Goal: Task Accomplishment & Management: Use online tool/utility

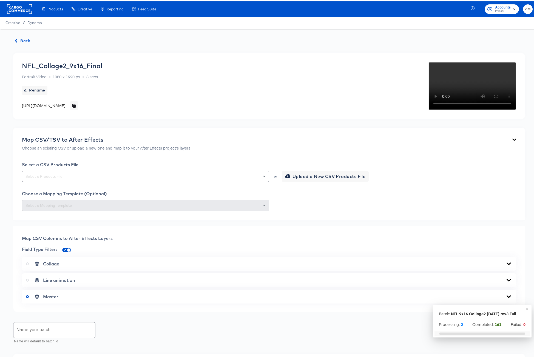
click at [17, 40] on icon "button" at bounding box center [16, 40] width 2 height 4
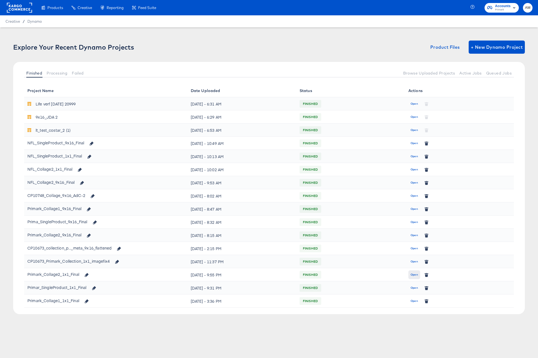
click at [413, 274] on span "Open" at bounding box center [413, 274] width 7 height 5
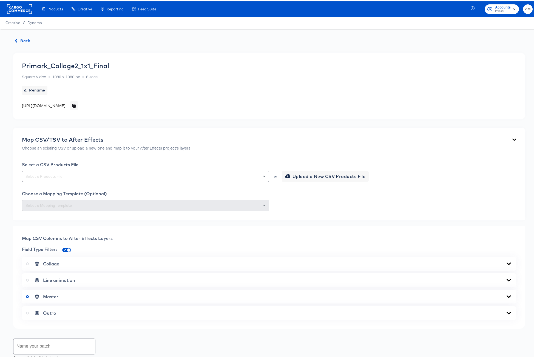
scroll to position [168, 0]
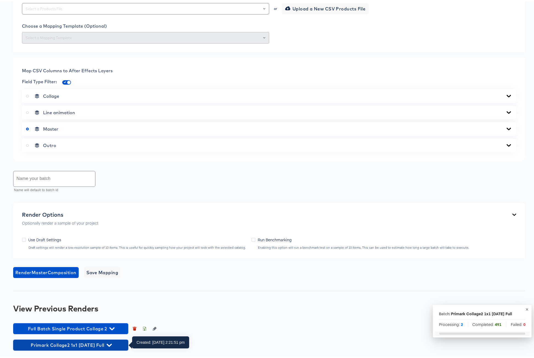
click at [112, 343] on icon "button" at bounding box center [109, 343] width 5 height 5
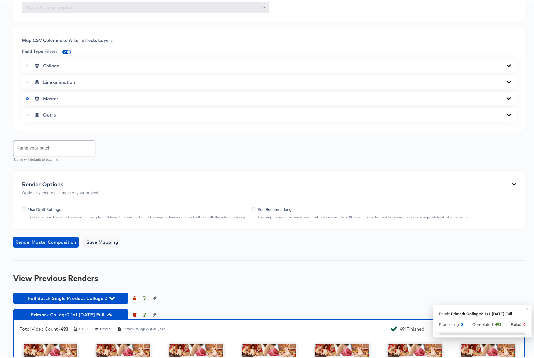
scroll to position [357, 0]
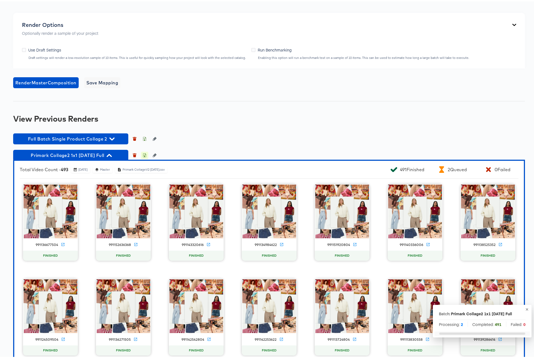
click at [145, 154] on icon "button" at bounding box center [144, 154] width 4 height 4
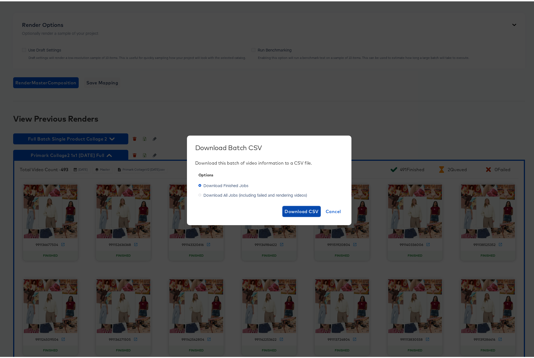
click at [288, 210] on span "Download CSV" at bounding box center [301, 210] width 34 height 8
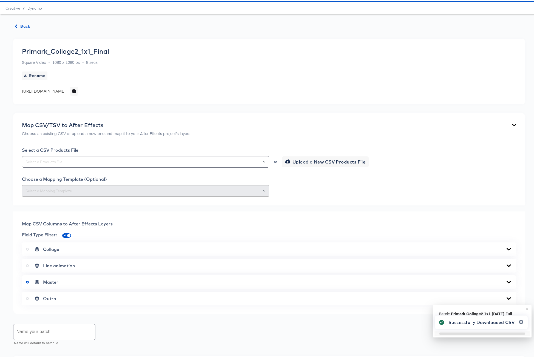
scroll to position [0, 0]
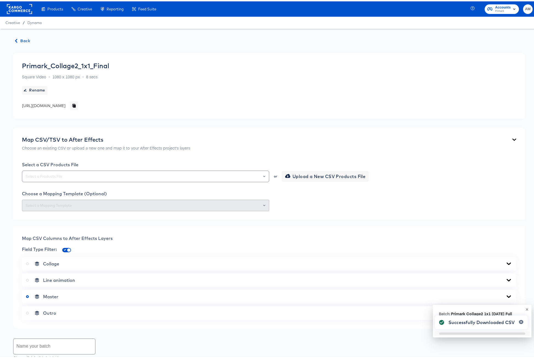
click at [18, 39] on span "Back" at bounding box center [22, 39] width 15 height 7
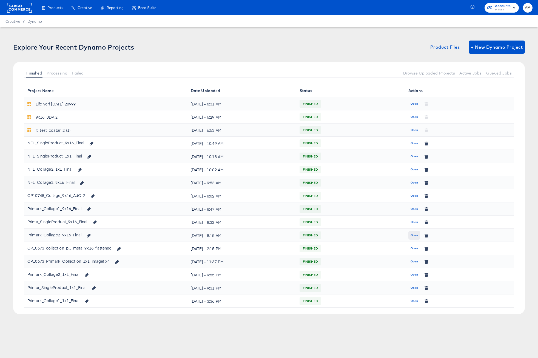
click at [415, 236] on span "Open" at bounding box center [413, 235] width 7 height 5
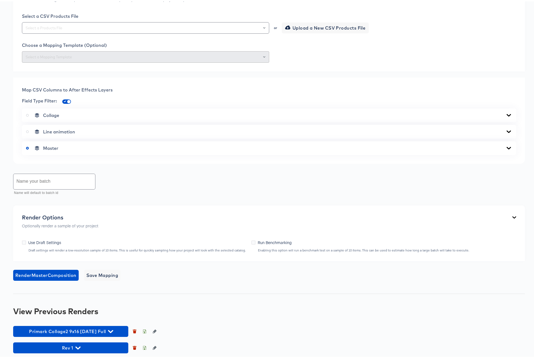
scroll to position [274, 0]
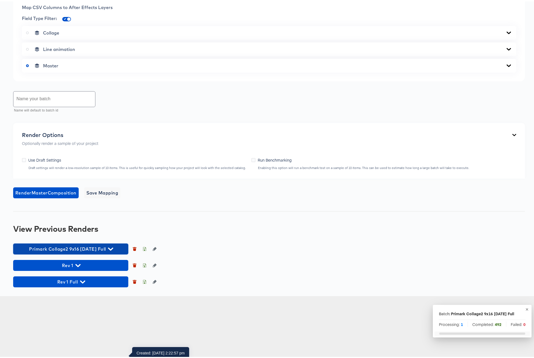
click at [113, 249] on icon "button" at bounding box center [110, 247] width 5 height 3
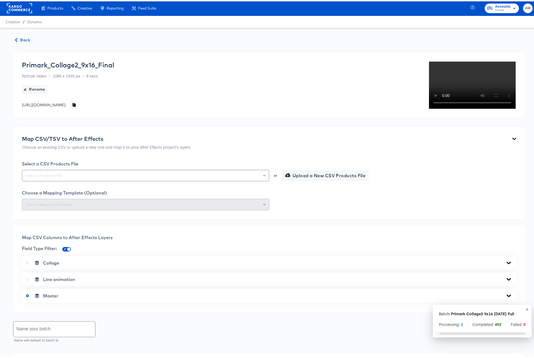
scroll to position [1, 0]
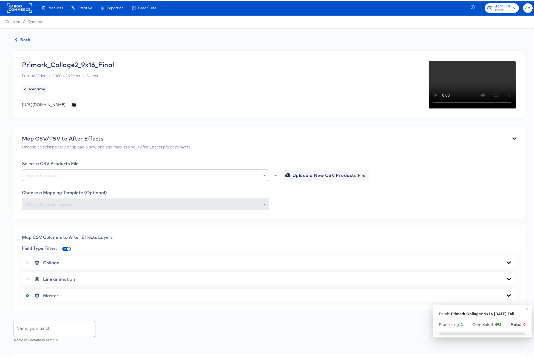
click at [23, 37] on span "Back" at bounding box center [22, 38] width 15 height 7
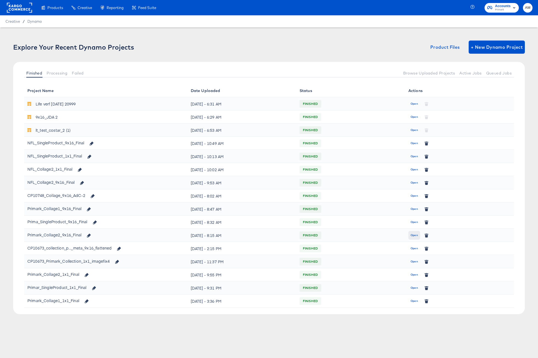
click at [411, 237] on span "Open" at bounding box center [413, 235] width 7 height 5
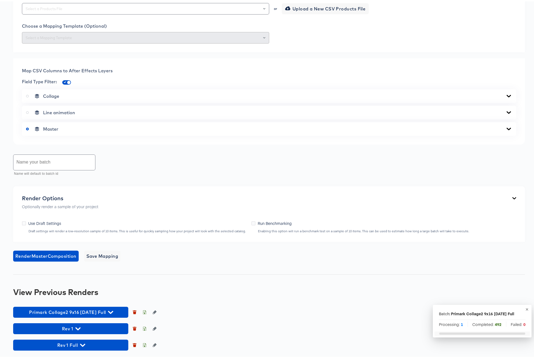
scroll to position [230, 0]
click at [263, 8] on icon "Open" at bounding box center [264, 7] width 2 height 1
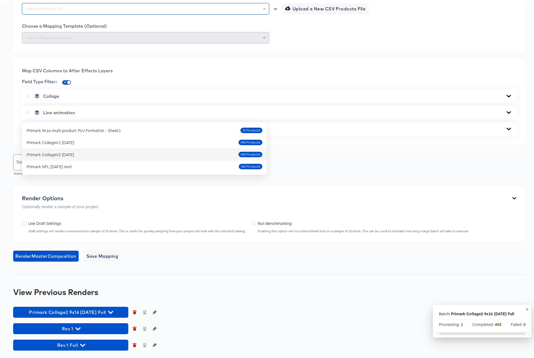
click at [197, 149] on div "Primark CollageV2 [DATE] 493 Products" at bounding box center [145, 153] width 236 height 9
type input "Primark CollageV2 [DATE]"
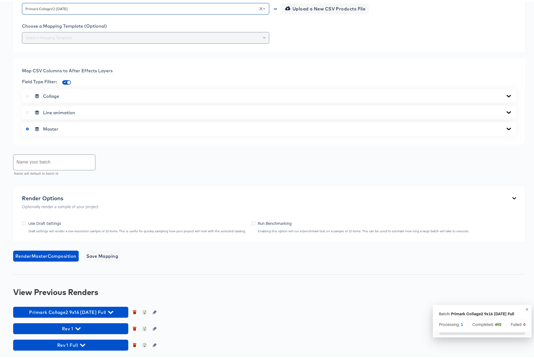
click at [263, 38] on icon "Open" at bounding box center [264, 36] width 2 height 2
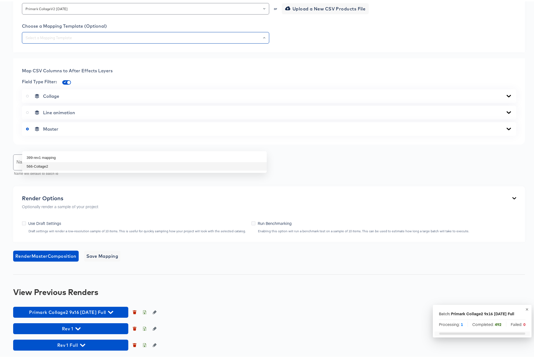
click at [69, 161] on li "566-Collage2" at bounding box center [144, 165] width 244 height 9
type input "566-Collage2"
click at [506, 128] on icon at bounding box center [508, 127] width 4 height 2
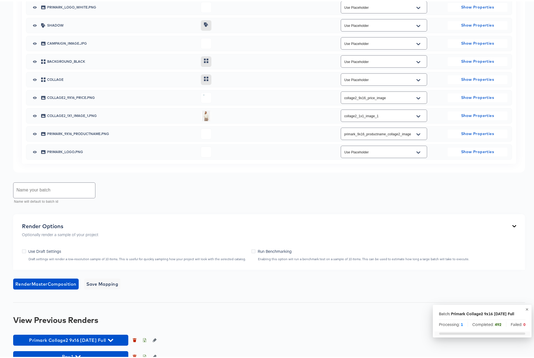
scroll to position [379, 0]
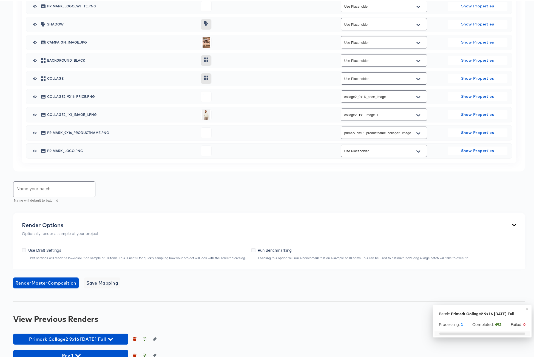
click at [416, 115] on icon "Open" at bounding box center [418, 114] width 4 height 2
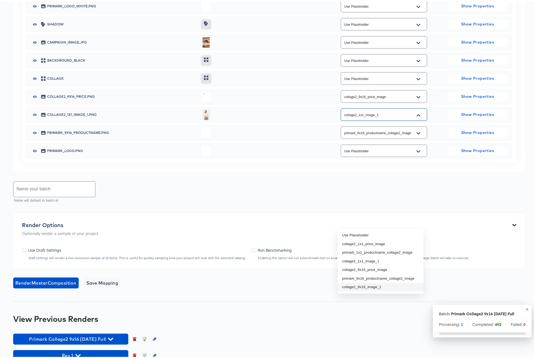
click at [379, 284] on li "collage2_9x16_image_1" at bounding box center [380, 285] width 86 height 9
type input "collage2_9x16_image_1"
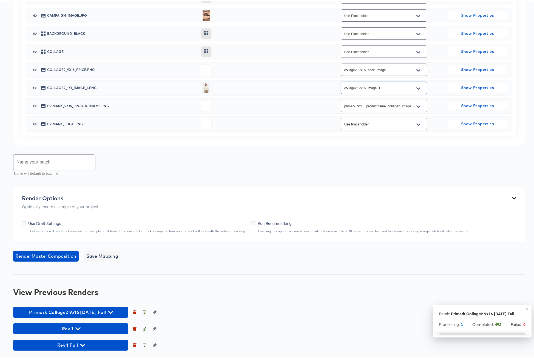
scroll to position [512, 0]
click at [108, 256] on span "Save Mapping" at bounding box center [102, 255] width 32 height 8
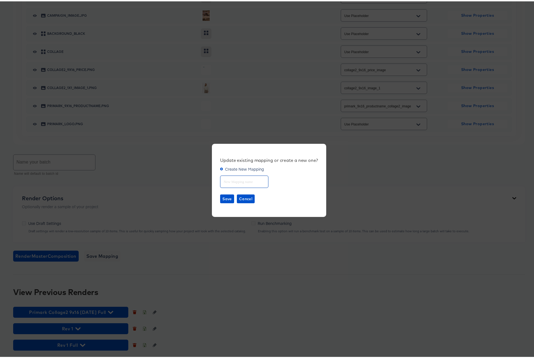
click at [230, 180] on input "text" at bounding box center [244, 178] width 48 height 12
type input "Collage 2"
click at [222, 197] on span "Save" at bounding box center [227, 197] width 10 height 7
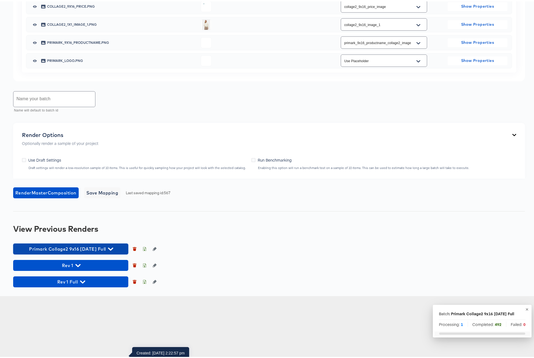
drag, startPoint x: 110, startPoint y: 309, endPoint x: 53, endPoint y: 307, distance: 56.2
click at [53, 251] on span "Primark Collage2 9x16 [DATE] Full" at bounding box center [71, 248] width 110 height 8
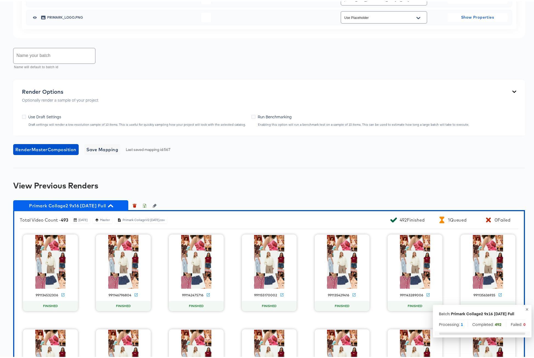
drag, startPoint x: 26, startPoint y: 311, endPoint x: 83, endPoint y: 312, distance: 57.5
drag, startPoint x: 110, startPoint y: 311, endPoint x: 55, endPoint y: 309, distance: 55.1
click at [55, 208] on span "Primark Collage2 9x16 [DATE] Full" at bounding box center [71, 204] width 110 height 8
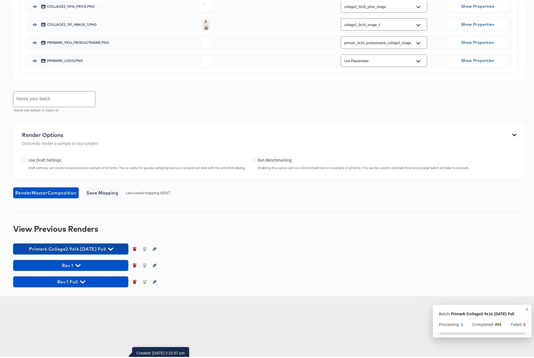
click at [76, 251] on span "Primark Collage2 9x16 [DATE] Full" at bounding box center [71, 248] width 110 height 8
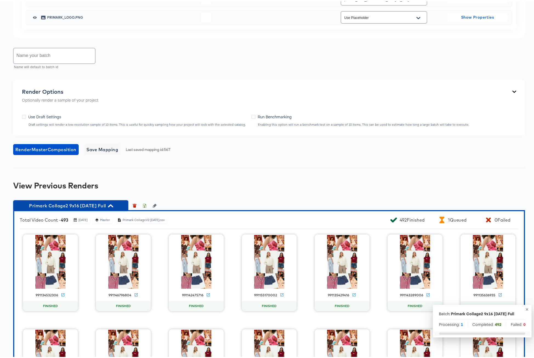
click at [108, 208] on span "Primark Collage2 9x16 [DATE] Full" at bounding box center [71, 204] width 110 height 8
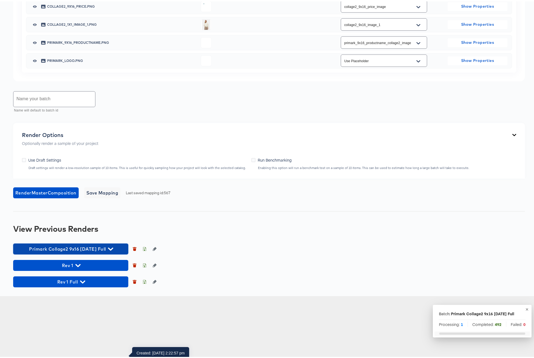
click at [101, 251] on span "Primark Collage2 9x16 [DATE] Full" at bounding box center [71, 248] width 110 height 8
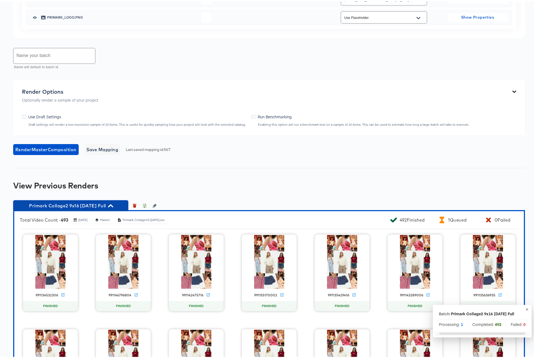
click at [101, 208] on span "Primark Collage2 9x16 [DATE] Full" at bounding box center [71, 204] width 110 height 8
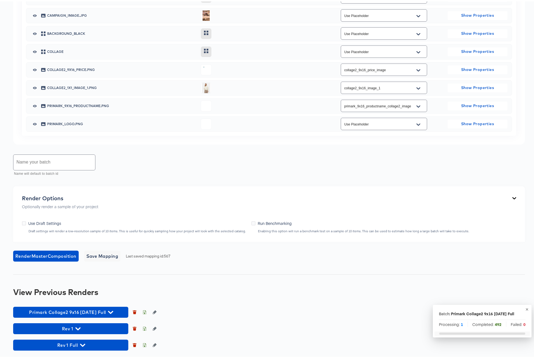
click at [30, 160] on input "text" at bounding box center [54, 160] width 82 height 15
type input "Primark Collage2 9x16 [DATE] Full rev2"
click at [58, 255] on span "Render Master Composition" at bounding box center [45, 255] width 61 height 8
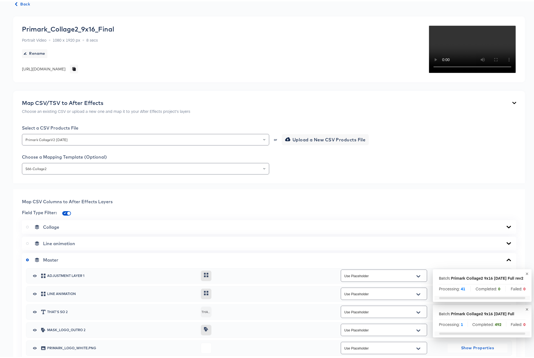
scroll to position [0, 0]
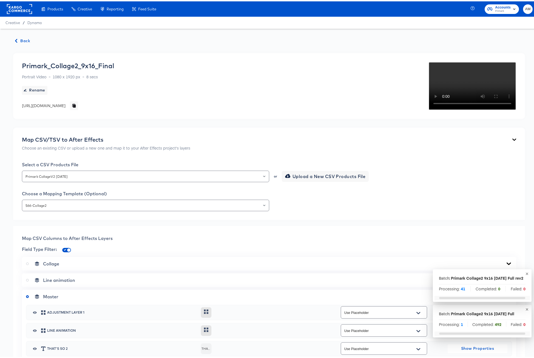
click at [25, 39] on span "Back" at bounding box center [22, 39] width 15 height 7
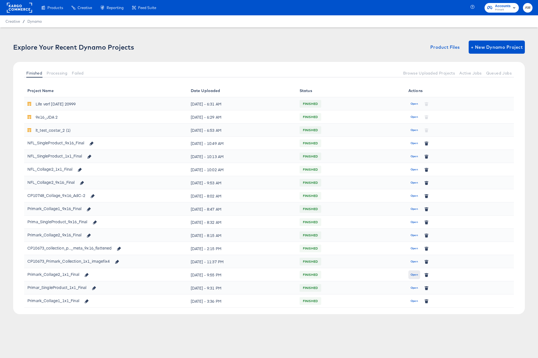
click at [414, 274] on span "Open" at bounding box center [413, 274] width 7 height 5
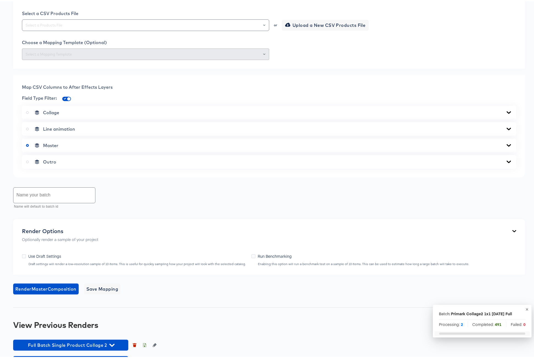
scroll to position [168, 0]
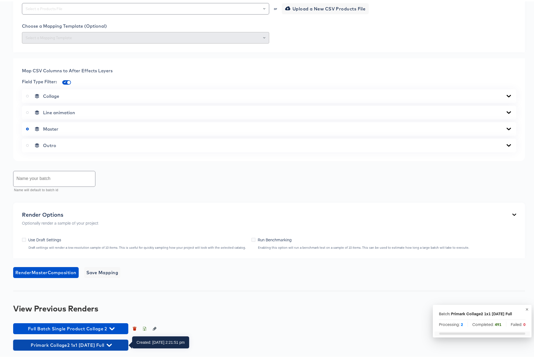
click at [112, 343] on icon "button" at bounding box center [109, 343] width 5 height 3
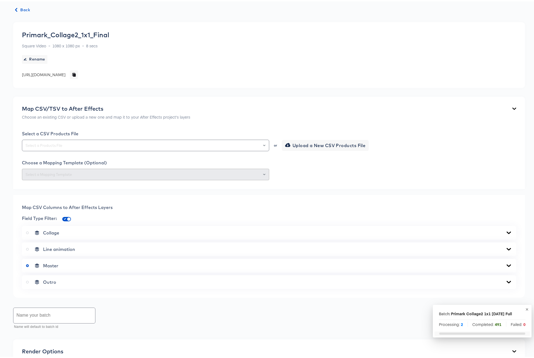
scroll to position [0, 0]
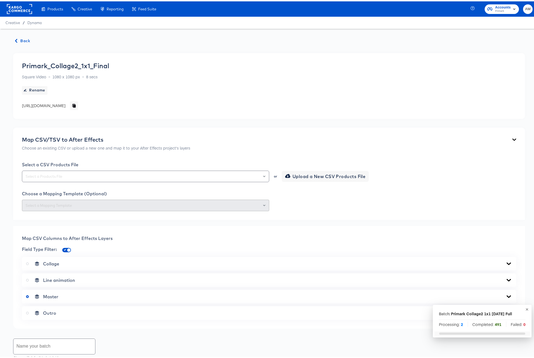
click at [20, 40] on span "Back" at bounding box center [22, 39] width 15 height 7
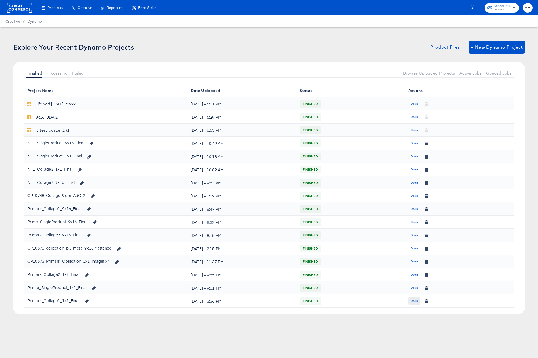
click at [413, 300] on span "Open" at bounding box center [413, 301] width 7 height 5
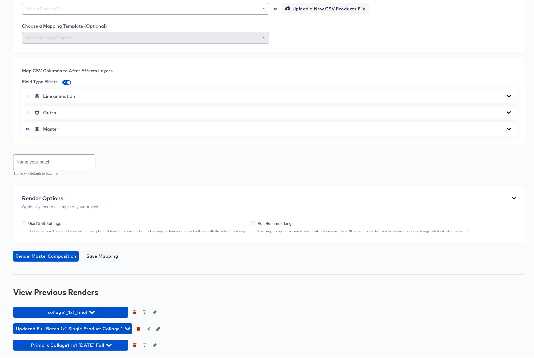
scroll to position [207, 0]
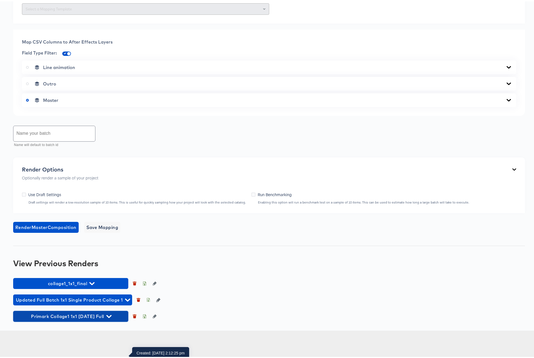
click at [117, 319] on span "Primark Collage1 1x1 [DATE] Full" at bounding box center [71, 315] width 110 height 8
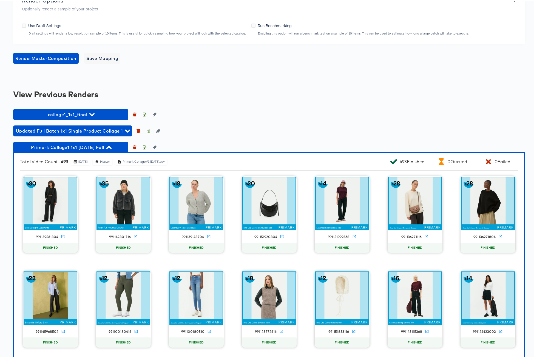
scroll to position [365, 0]
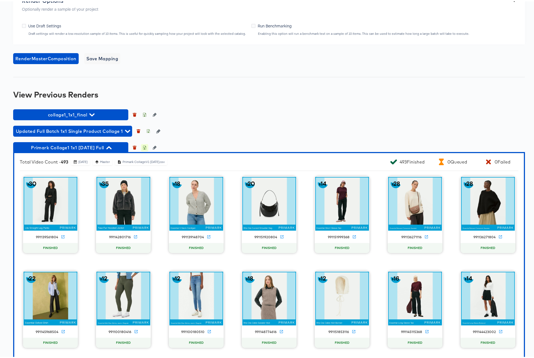
click at [144, 148] on icon "button" at bounding box center [145, 147] width 2 height 2
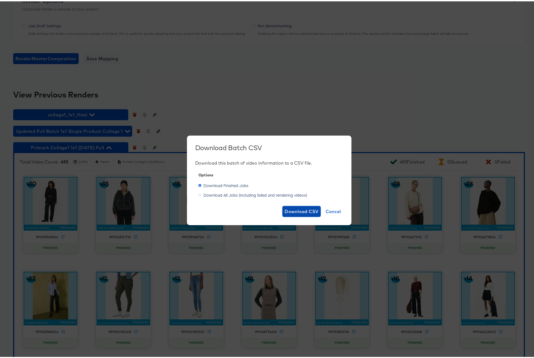
click at [299, 211] on span "Download CSV" at bounding box center [301, 210] width 34 height 8
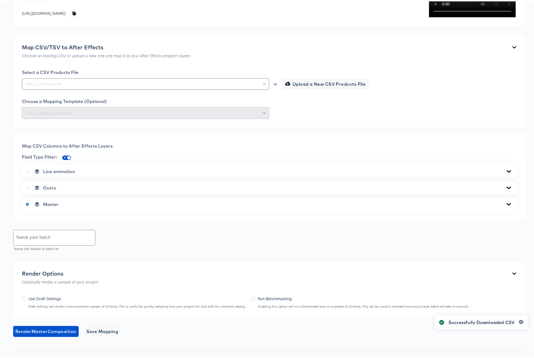
scroll to position [0, 0]
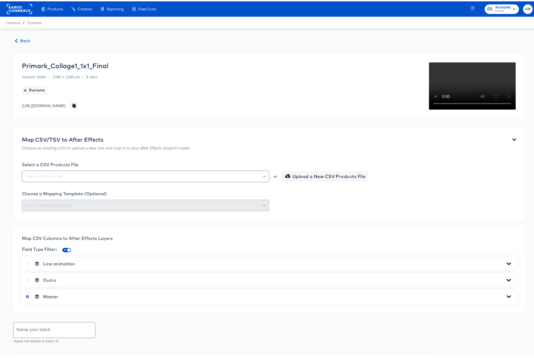
click at [22, 38] on span "Back" at bounding box center [22, 39] width 15 height 7
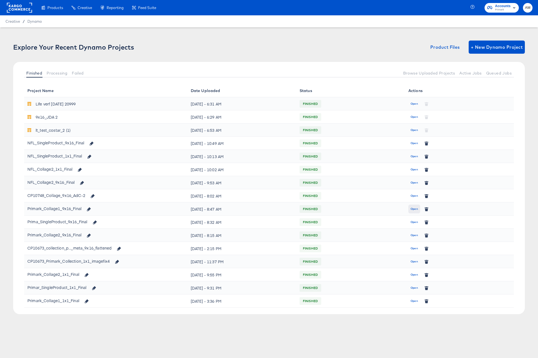
click at [415, 210] on span "Open" at bounding box center [413, 209] width 7 height 5
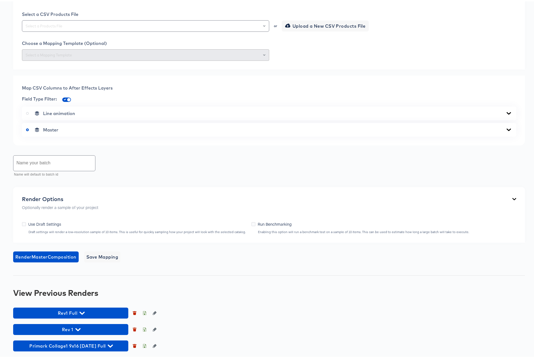
scroll to position [151, 0]
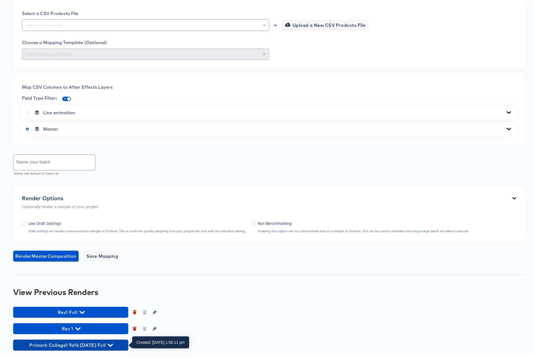
click at [113, 343] on icon "button" at bounding box center [110, 343] width 5 height 3
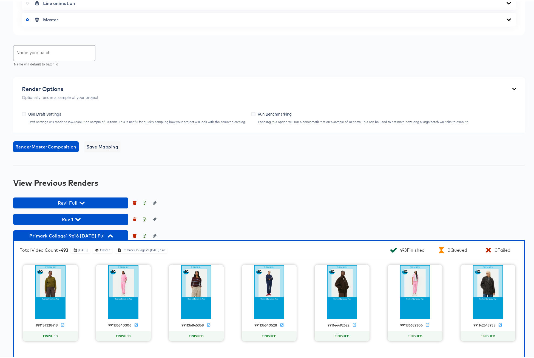
scroll to position [355, 0]
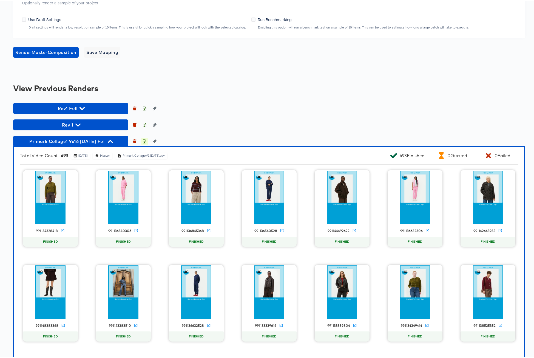
click at [144, 140] on icon "button" at bounding box center [144, 140] width 4 height 4
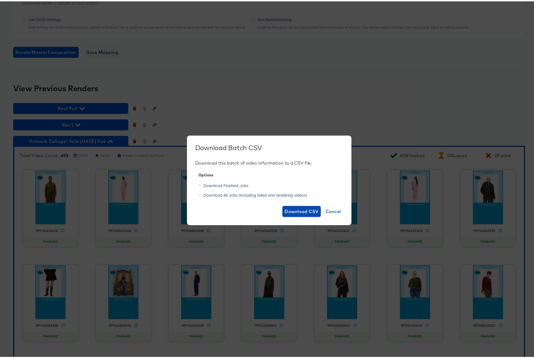
click at [303, 210] on span "Download CSV" at bounding box center [301, 210] width 34 height 8
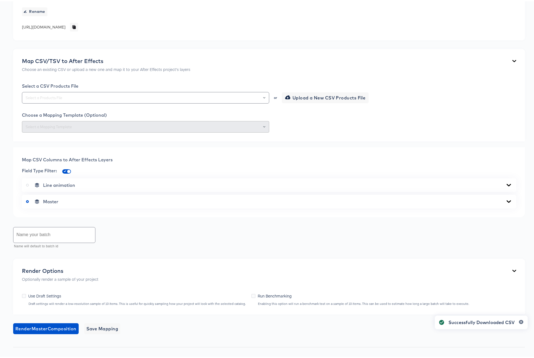
scroll to position [0, 0]
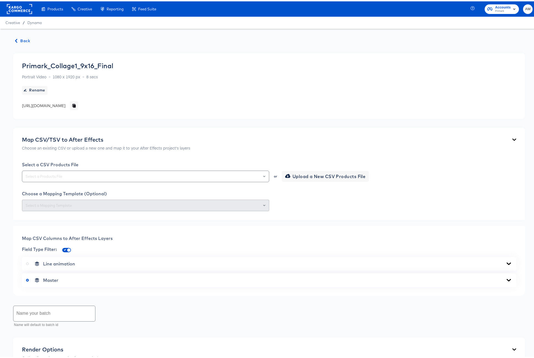
click at [28, 41] on span "Back" at bounding box center [22, 39] width 15 height 7
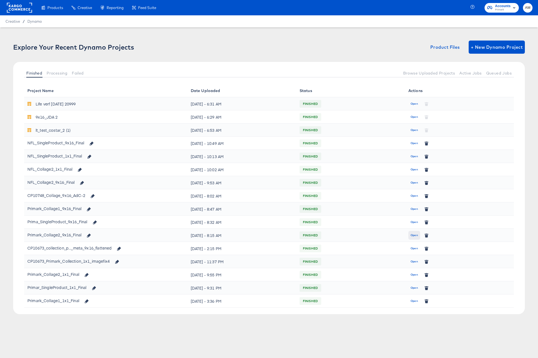
click at [410, 236] on span "Open" at bounding box center [413, 235] width 7 height 5
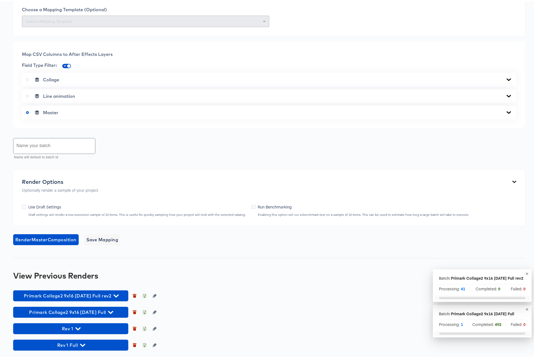
scroll to position [291, 0]
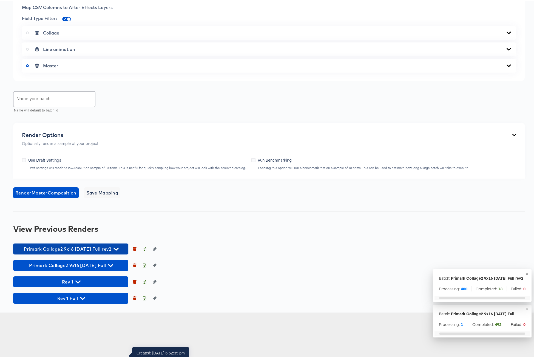
click at [118, 250] on icon "button" at bounding box center [115, 247] width 5 height 5
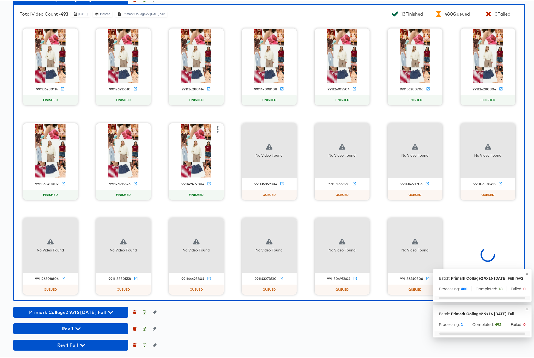
scroll to position [500, 0]
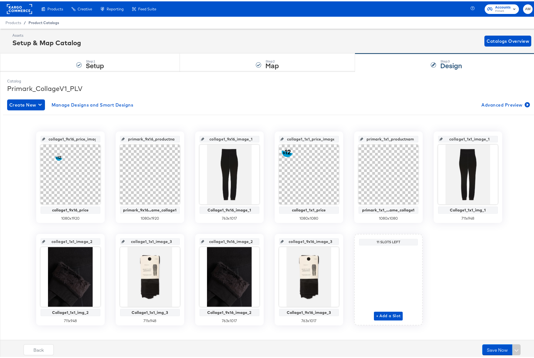
click at [50, 23] on span "Product Catalogs" at bounding box center [43, 21] width 31 height 4
